Goal: Information Seeking & Learning: Check status

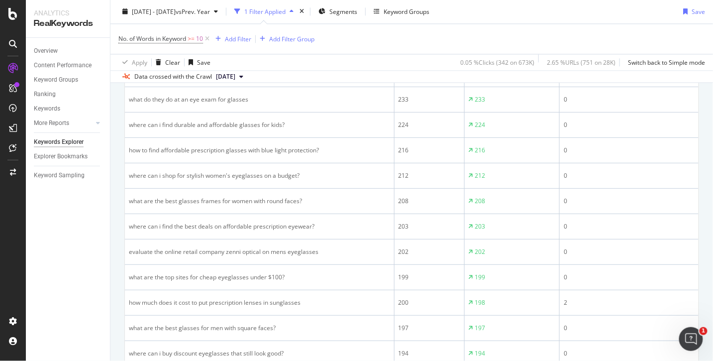
scroll to position [663, 0]
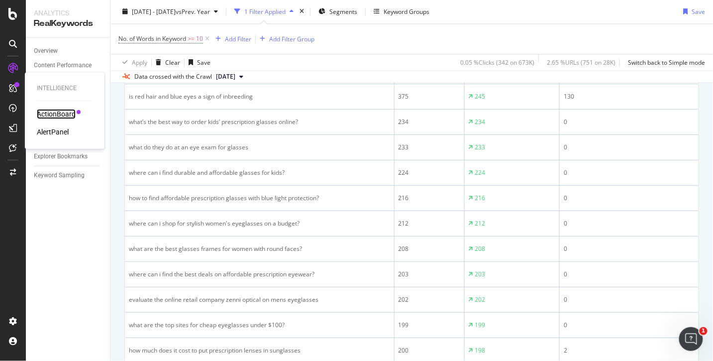
click at [58, 115] on div "ActionBoard" at bounding box center [56, 114] width 39 height 10
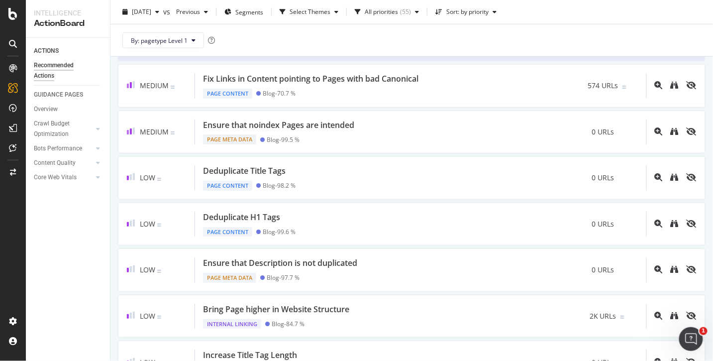
scroll to position [343, 0]
click at [96, 130] on div at bounding box center [98, 129] width 10 height 10
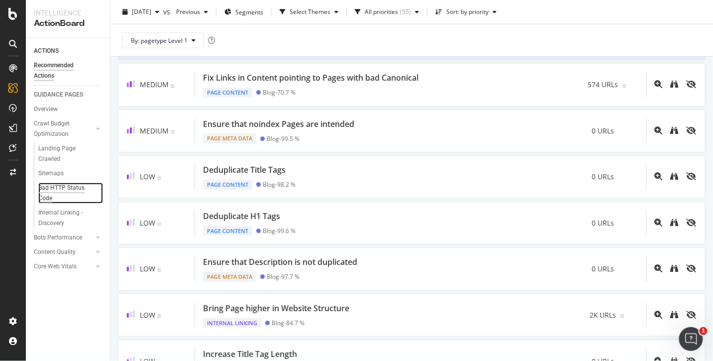
click at [81, 190] on div "Bad HTTP Status Code" at bounding box center [66, 193] width 56 height 21
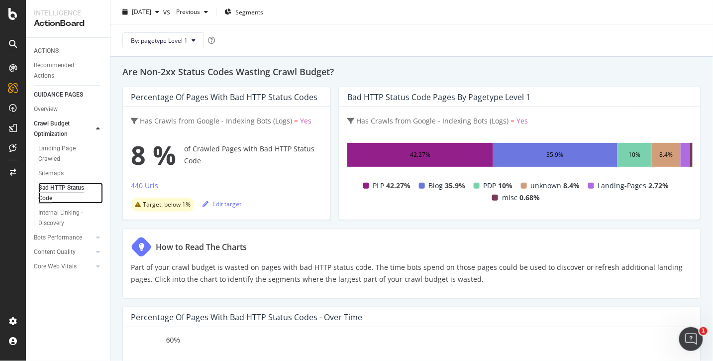
scroll to position [27, 0]
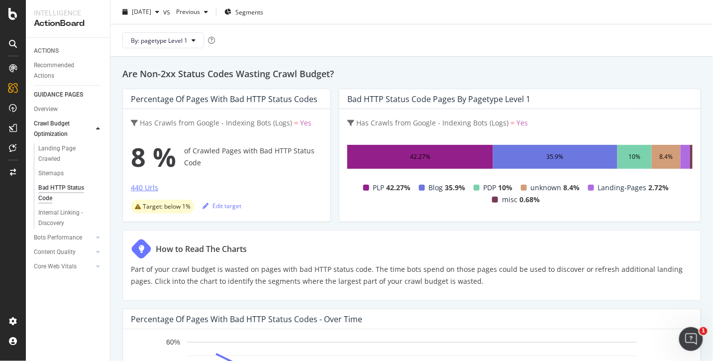
click at [153, 186] on div "440 Urls" at bounding box center [144, 188] width 27 height 10
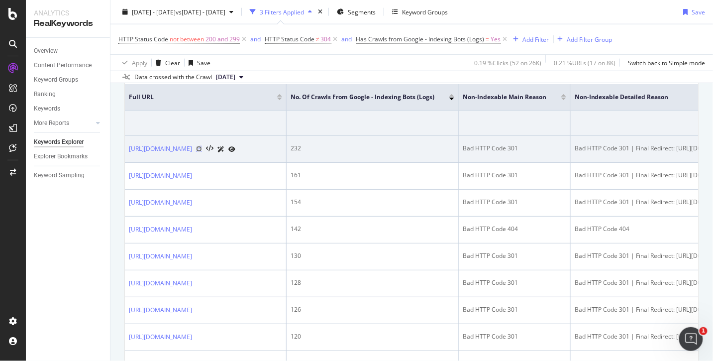
click at [202, 147] on icon at bounding box center [199, 149] width 6 height 6
click at [235, 149] on icon at bounding box center [231, 149] width 7 height 6
